Goal: Contribute content: Add original content to the website for others to see

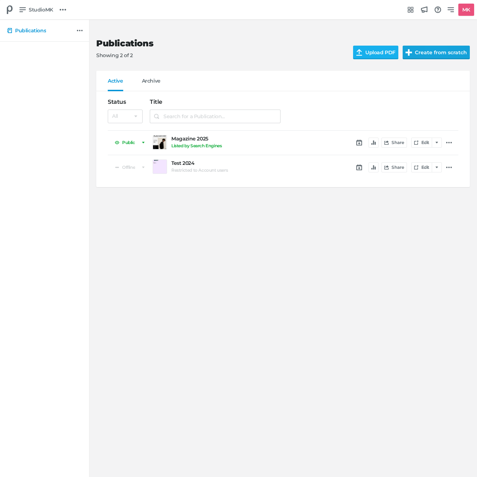
click at [416, 55] on button "Create from scratch" at bounding box center [436, 53] width 67 height 14
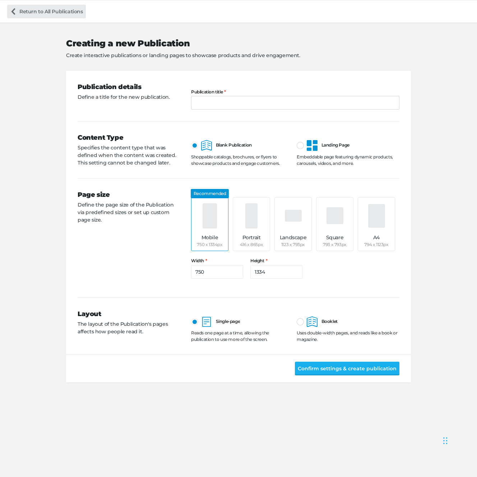
click at [29, 11] on link "Return to All Publications" at bounding box center [46, 12] width 79 height 14
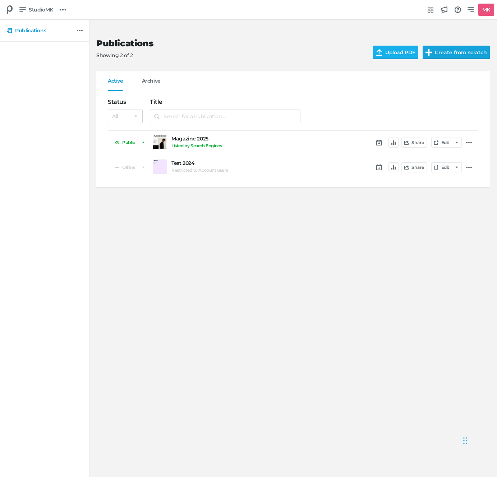
click at [457, 51] on button "Create from scratch" at bounding box center [455, 53] width 67 height 14
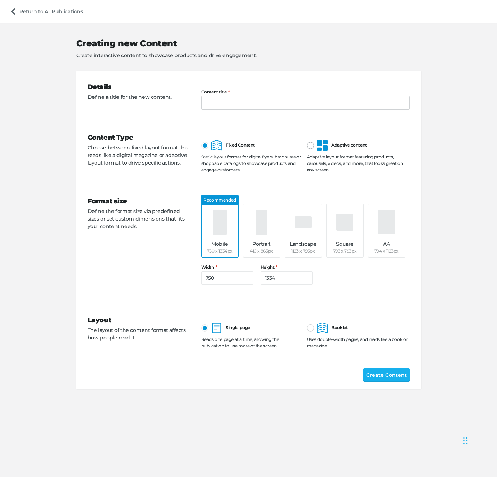
click at [316, 146] on label "Adaptive content" at bounding box center [337, 145] width 60 height 11
click at [307, 140] on input "Adaptive content" at bounding box center [307, 140] width 0 height 0
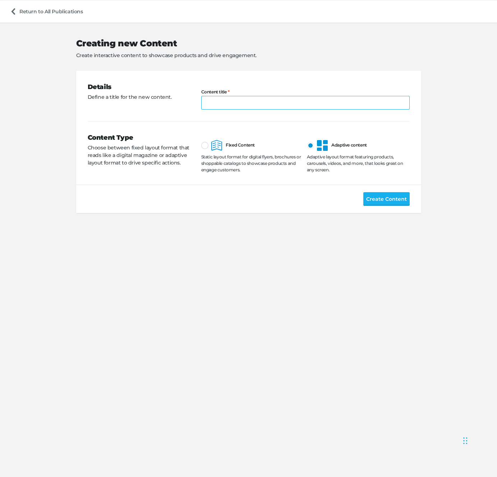
click at [294, 106] on input "Content title" at bounding box center [305, 103] width 208 height 14
type input "Responsive 2025"
click at [363, 192] on button "Create Content" at bounding box center [386, 199] width 46 height 14
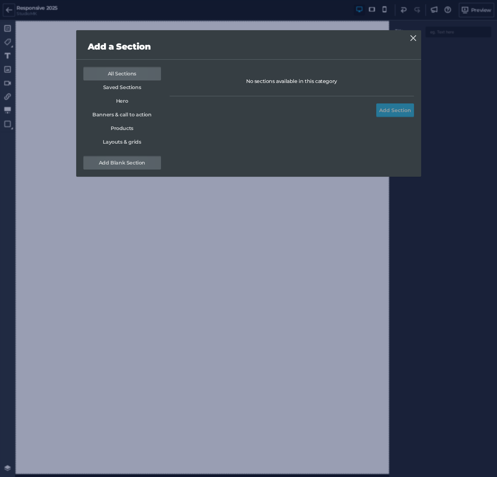
click at [143, 163] on link "Add Blank Section" at bounding box center [122, 163] width 78 height 14
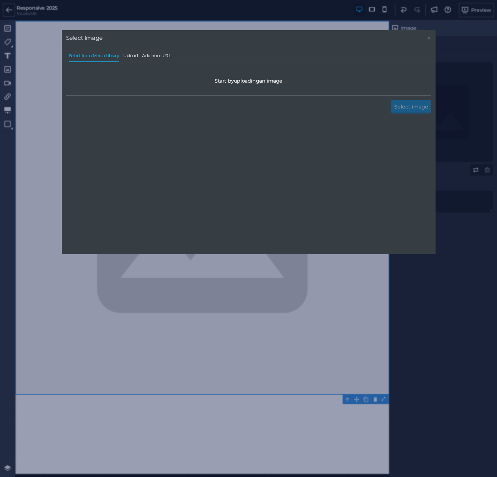
click at [432, 36] on div "Select Image" at bounding box center [248, 38] width 373 height 16
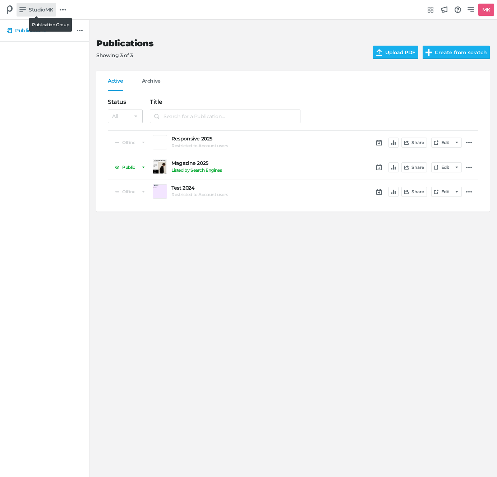
click at [38, 9] on span "StudioMK" at bounding box center [41, 10] width 24 height 8
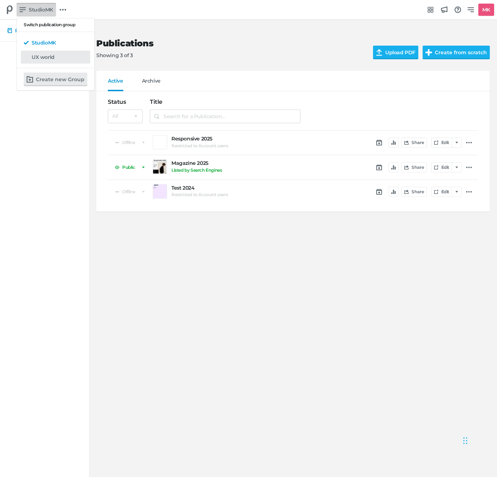
click at [46, 51] on nav "StudioMK UX world" at bounding box center [56, 50] width 78 height 36
click at [47, 54] on div "UX world" at bounding box center [60, 57] width 56 height 7
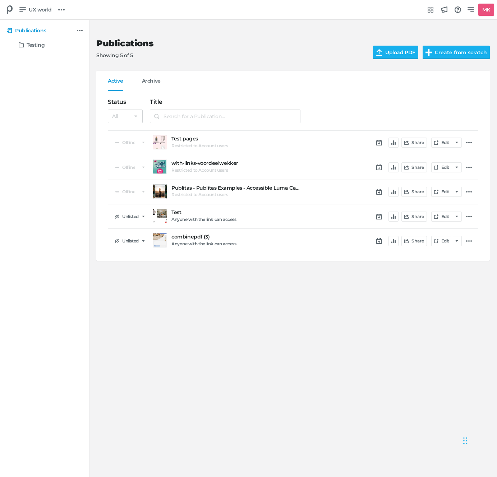
click at [468, 46] on button "Create from scratch" at bounding box center [455, 53] width 67 height 14
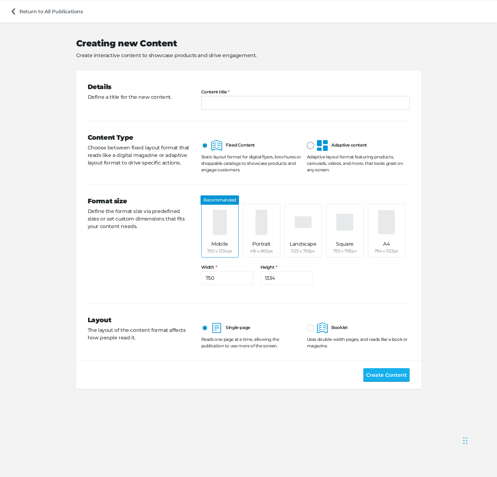
click at [331, 145] on span "Adaptive content" at bounding box center [342, 144] width 50 height 5
click at [307, 140] on input "Adaptive content" at bounding box center [307, 140] width 0 height 0
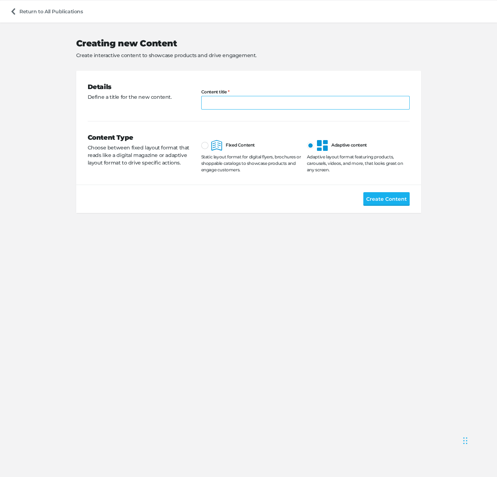
click at [285, 101] on input "Content title" at bounding box center [305, 103] width 208 height 14
type input "Responsive2025"
click at [363, 192] on button "Create Content" at bounding box center [386, 199] width 46 height 14
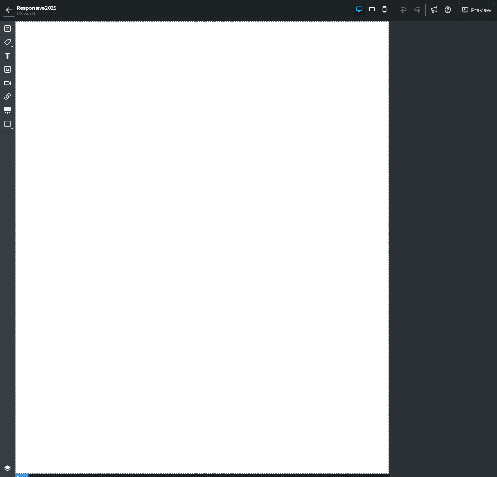
drag, startPoint x: 16, startPoint y: 28, endPoint x: 27, endPoint y: 48, distance: 23.6
click at [16, 28] on div at bounding box center [202, 247] width 374 height 453
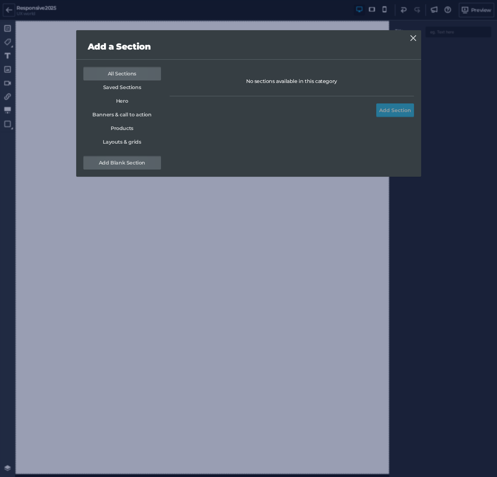
click at [122, 167] on link "Add Blank Section" at bounding box center [122, 163] width 78 height 14
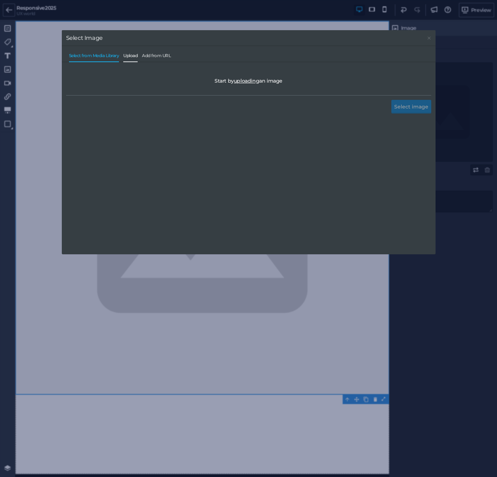
click at [134, 56] on span "Upload" at bounding box center [130, 57] width 14 height 9
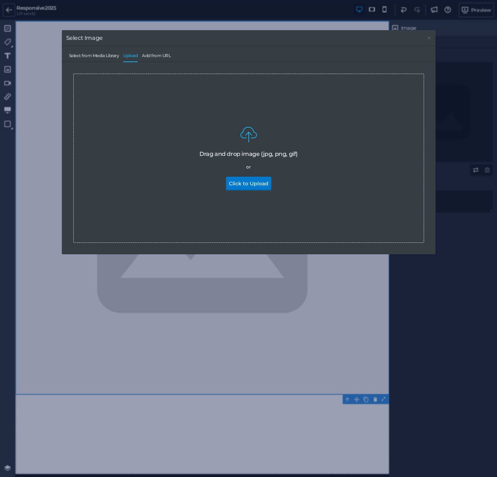
click at [249, 193] on div "Drag and drop image (jpg, png, gif) or Click to Upload" at bounding box center [248, 158] width 350 height 169
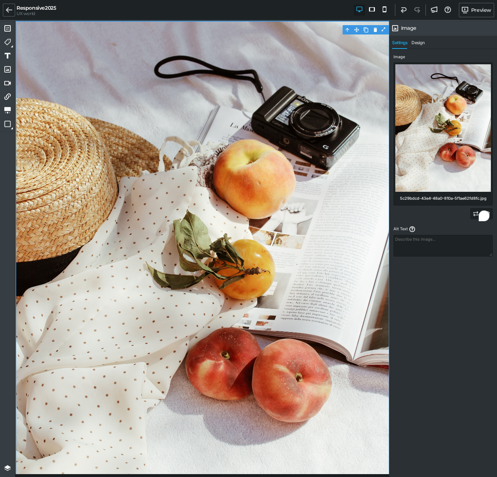
click at [443, 235] on textarea "To enrich screen reader interactions, please activate Accessibility in Grammarl…" at bounding box center [442, 246] width 99 height 22
click at [442, 208] on div at bounding box center [442, 213] width 99 height 11
click at [453, 218] on div at bounding box center [442, 213] width 99 height 11
click at [489, 212] on icon at bounding box center [486, 213] width 5 height 5
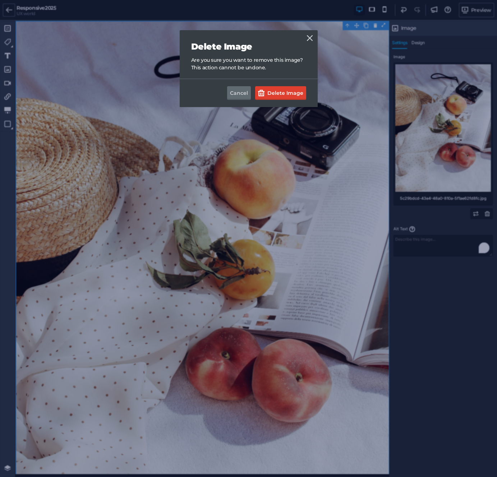
click at [223, 52] on div "Delete Image Are you sure you want to remove this image? This action cannot be …" at bounding box center [248, 57] width 115 height 30
drag, startPoint x: 307, startPoint y: 37, endPoint x: 359, endPoint y: 74, distance: 64.0
click at [307, 37] on icon at bounding box center [310, 38] width 6 height 6
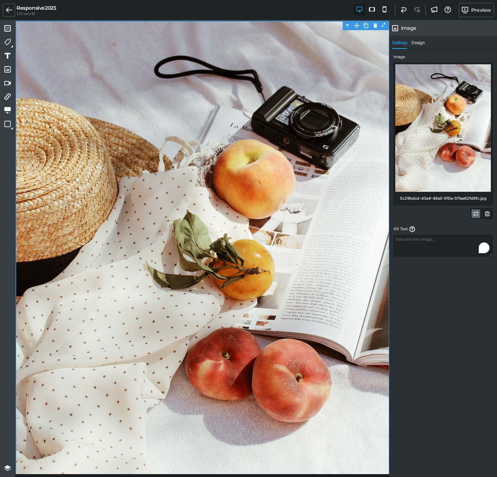
click at [479, 214] on link at bounding box center [475, 213] width 9 height 9
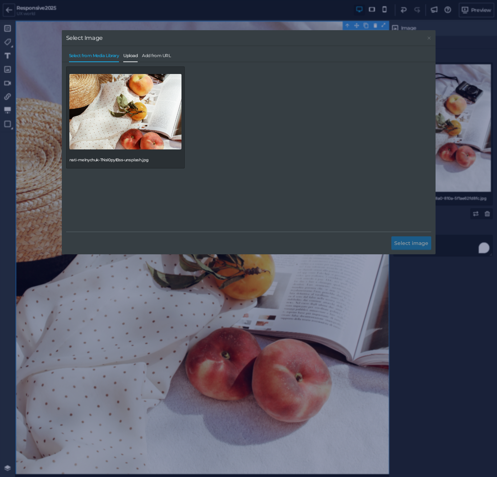
click at [133, 54] on span "Upload" at bounding box center [130, 57] width 14 height 9
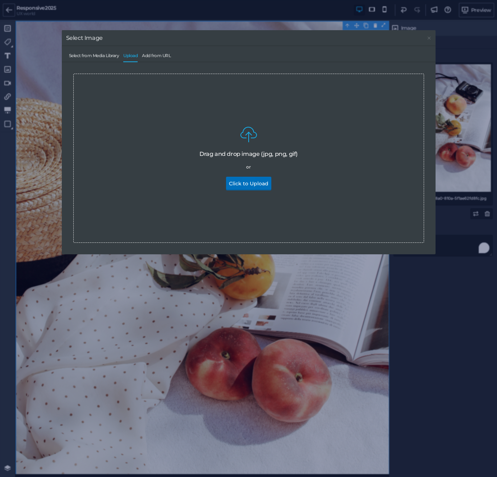
click at [232, 177] on button "Click to Upload" at bounding box center [248, 184] width 45 height 14
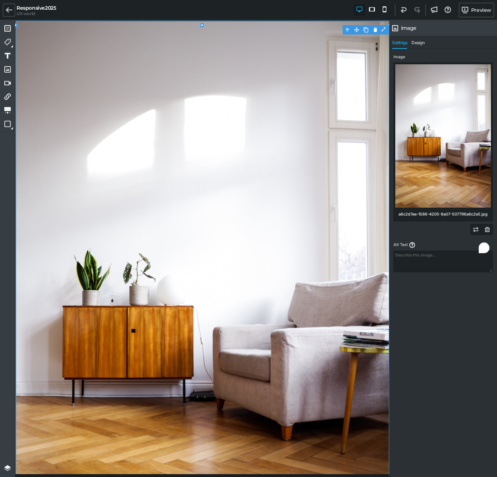
click at [435, 224] on div at bounding box center [442, 229] width 99 height 11
click at [298, 213] on img at bounding box center [202, 301] width 374 height 561
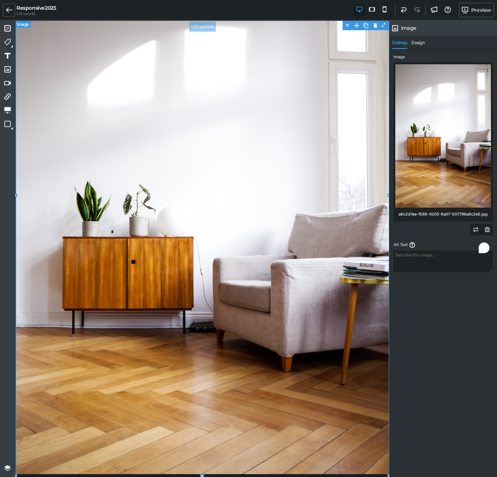
scroll to position [108, 0]
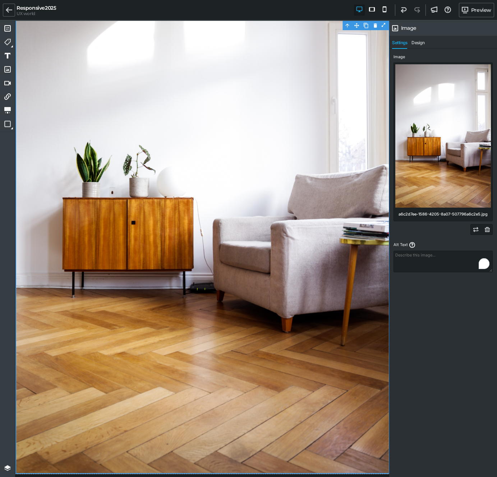
click at [418, 260] on textarea "To enrich screen reader interactions, please activate Accessibility in Grammarl…" at bounding box center [442, 262] width 99 height 22
click at [442, 235] on div "Image a6c2d7ee-1586-4205-8a07-507796a6c2e5.jpg Alt Text Describe your image to …" at bounding box center [443, 164] width 102 height 222
click at [413, 259] on textarea "To enrich screen reader interactions, please activate Accessibility in Grammarl…" at bounding box center [442, 262] width 99 height 22
click at [413, 244] on icon at bounding box center [412, 245] width 6 height 6
click at [435, 259] on textarea "To enrich screen reader interactions, please activate Accessibility in Grammarl…" at bounding box center [442, 262] width 99 height 22
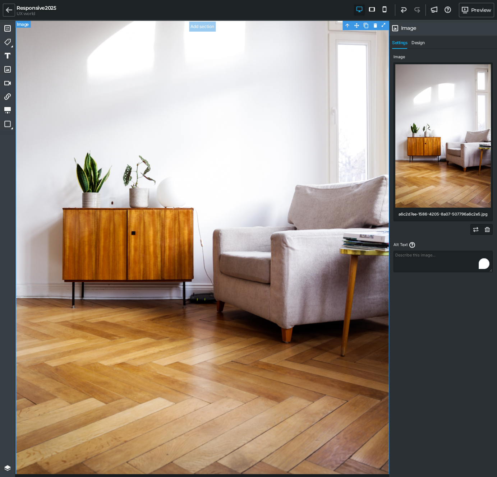
scroll to position [0, 0]
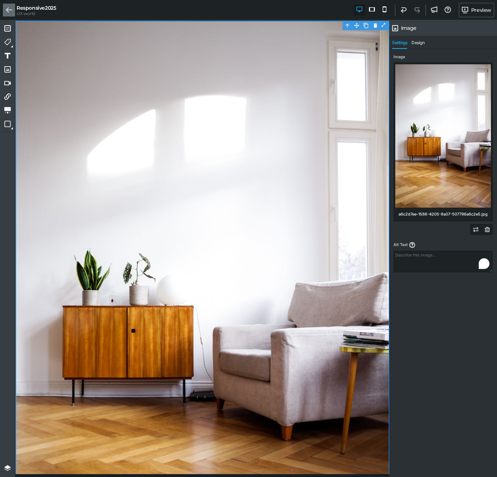
click at [9, 10] on icon at bounding box center [9, 9] width 6 height 5
